Goal: Information Seeking & Learning: Learn about a topic

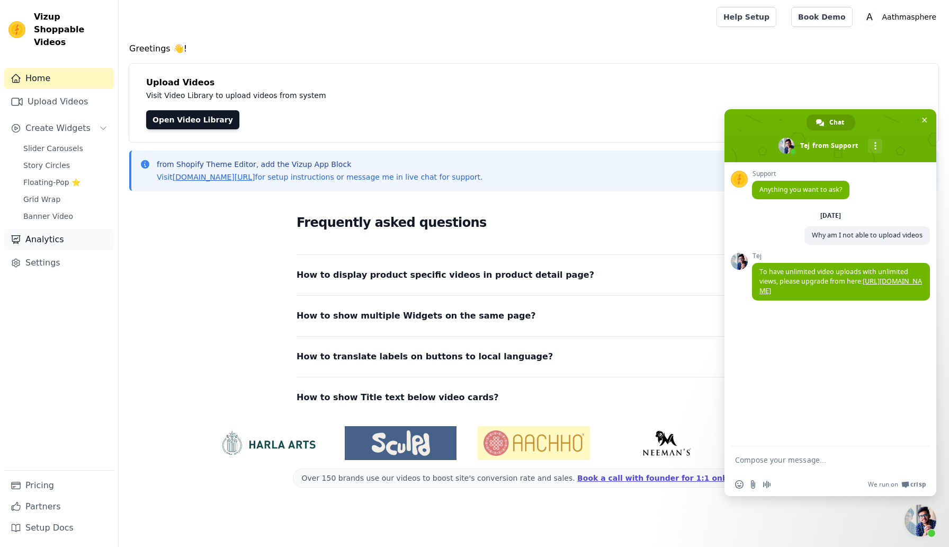
click at [41, 229] on link "Analytics" at bounding box center [59, 239] width 110 height 21
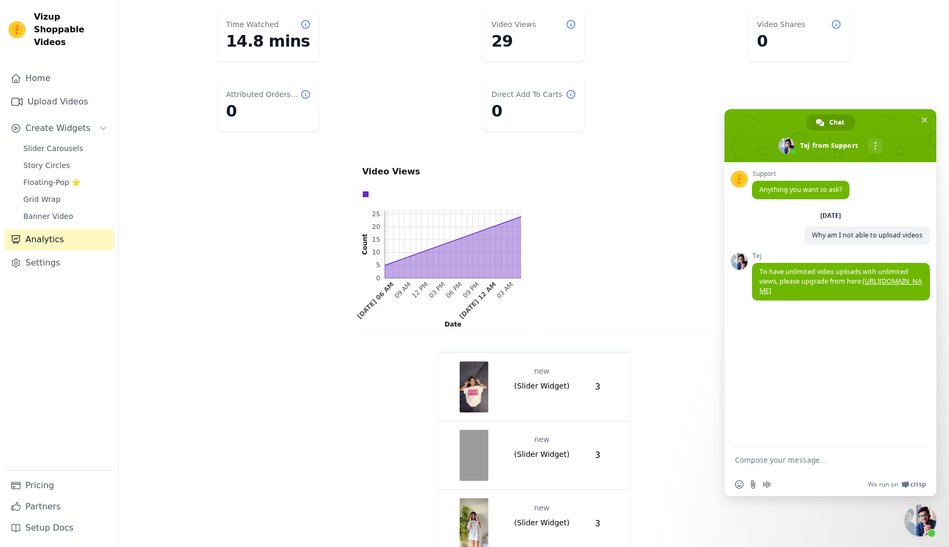
scroll to position [18, 0]
click at [478, 366] on img "button" at bounding box center [474, 385] width 30 height 51
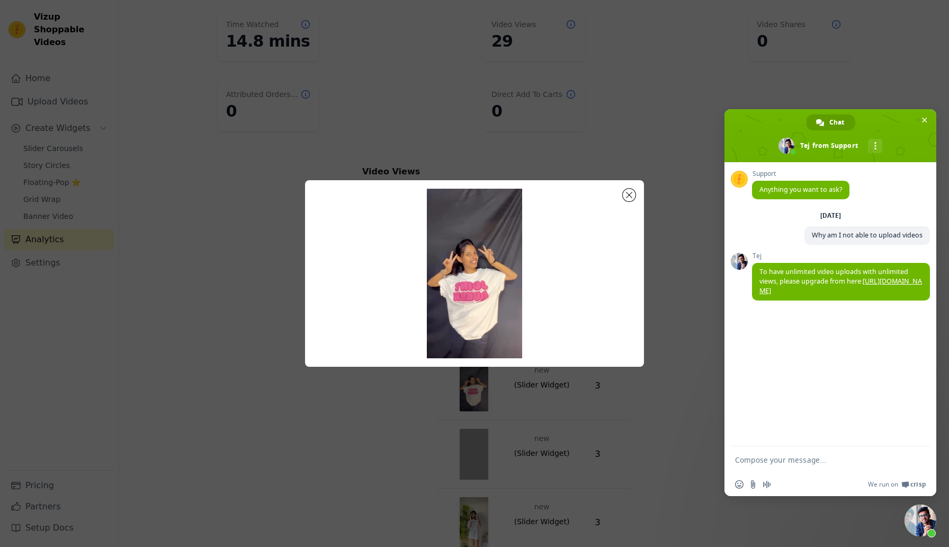
scroll to position [0, 0]
click at [628, 195] on button "Close modal" at bounding box center [629, 195] width 13 height 13
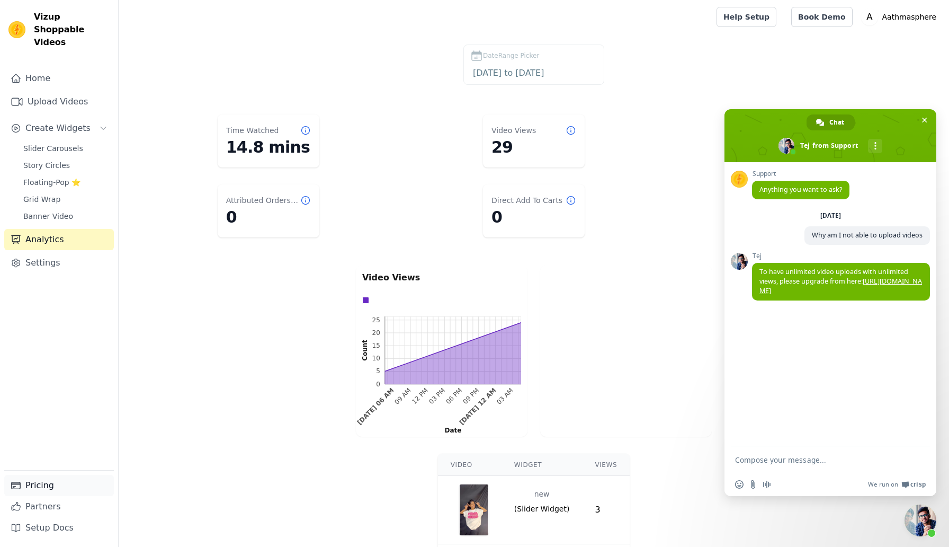
click at [47, 494] on link "Pricing" at bounding box center [59, 485] width 110 height 21
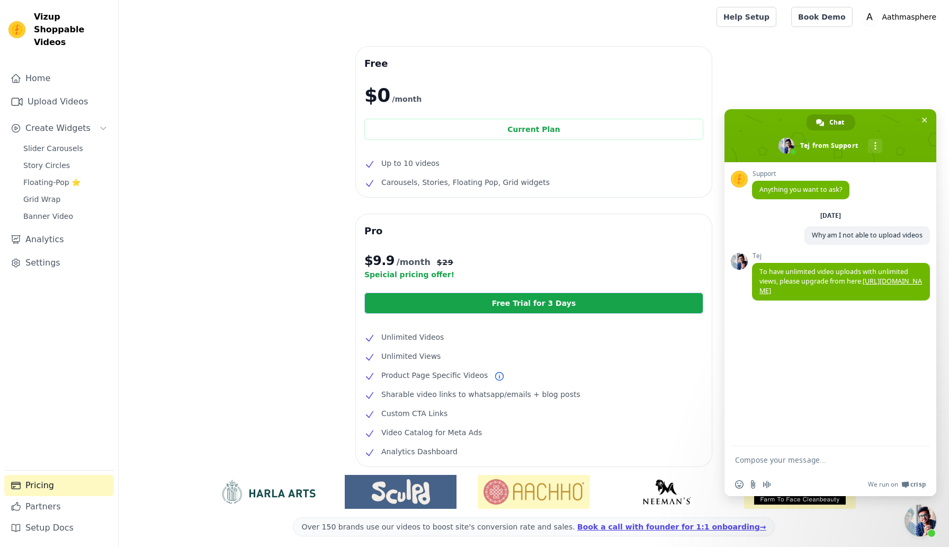
click at [469, 181] on span "Carousels, Stories, Floating Pop, Grid widgets" at bounding box center [465, 182] width 168 height 13
click at [520, 128] on div "Current Plan" at bounding box center [533, 129] width 339 height 21
